Goal: Register for event/course

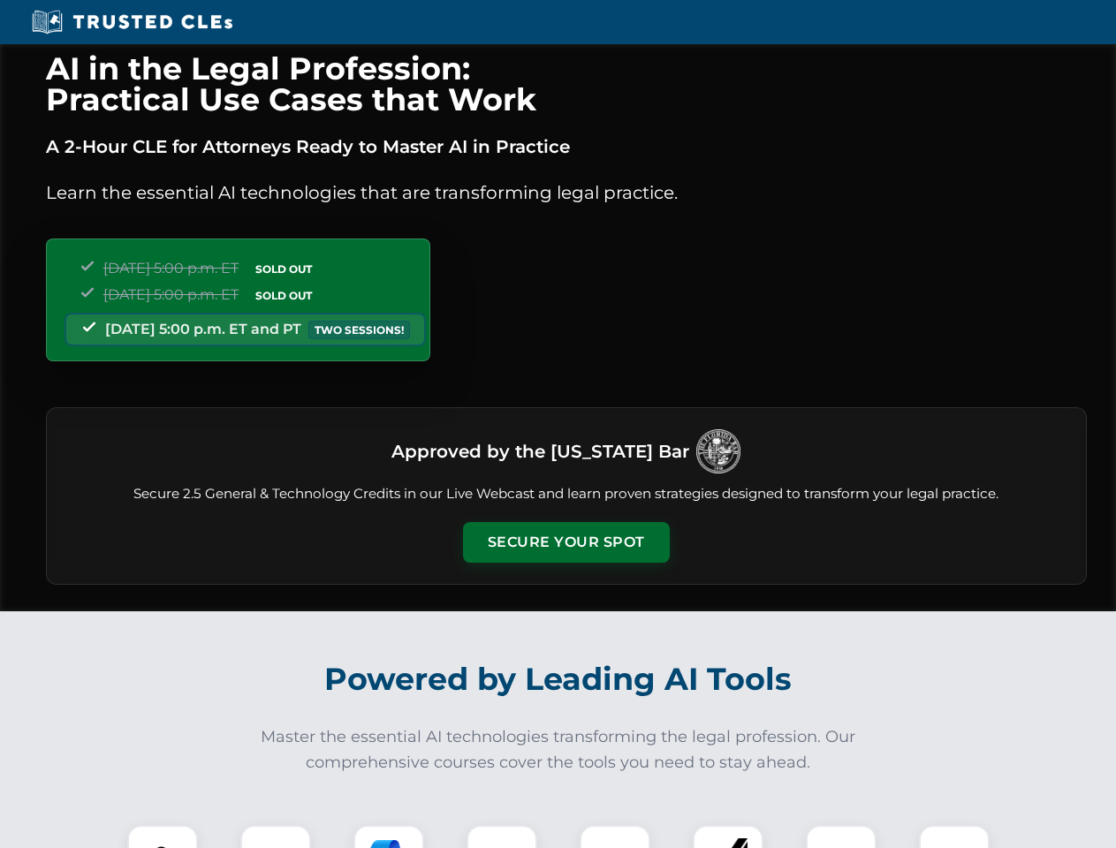
click at [566, 543] on button "Secure Your Spot" at bounding box center [566, 542] width 207 height 41
click at [163, 837] on img at bounding box center [162, 860] width 51 height 51
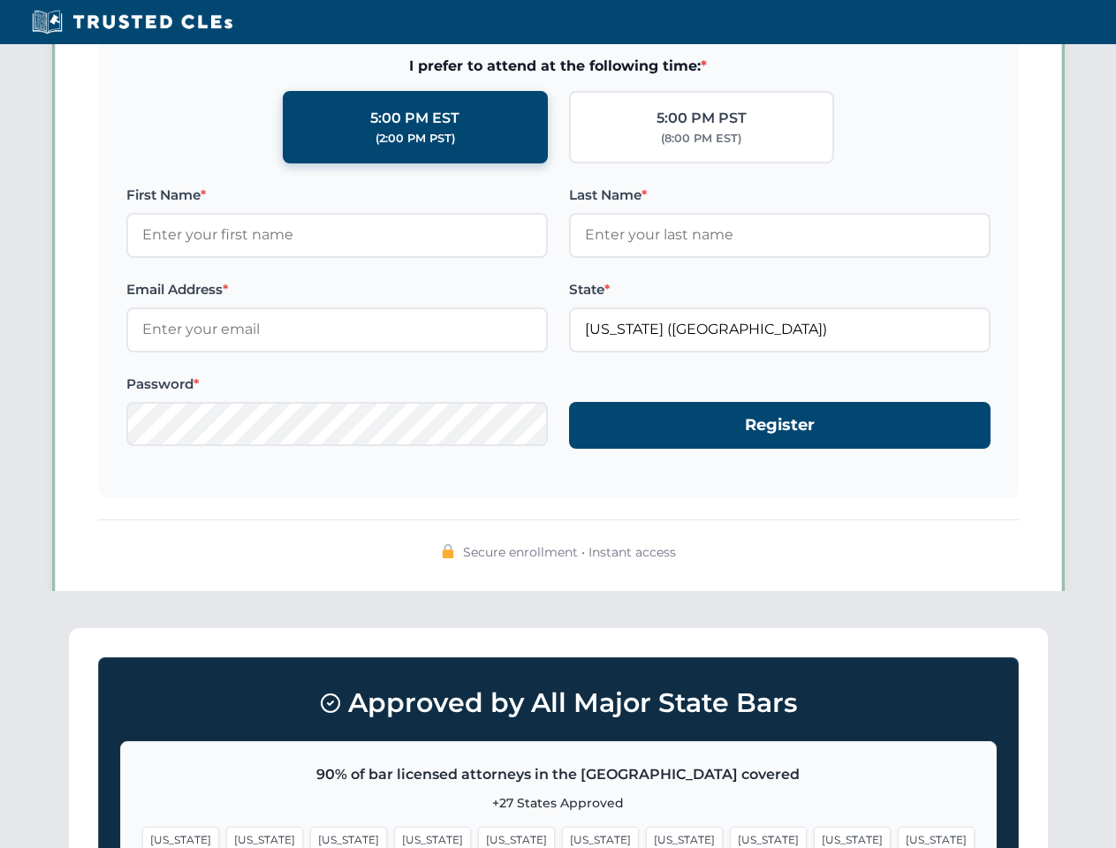
click at [646, 837] on span "[US_STATE]" at bounding box center [684, 840] width 77 height 26
click at [814, 837] on span "[US_STATE]" at bounding box center [852, 840] width 77 height 26
